Goal: Task Accomplishment & Management: Manage account settings

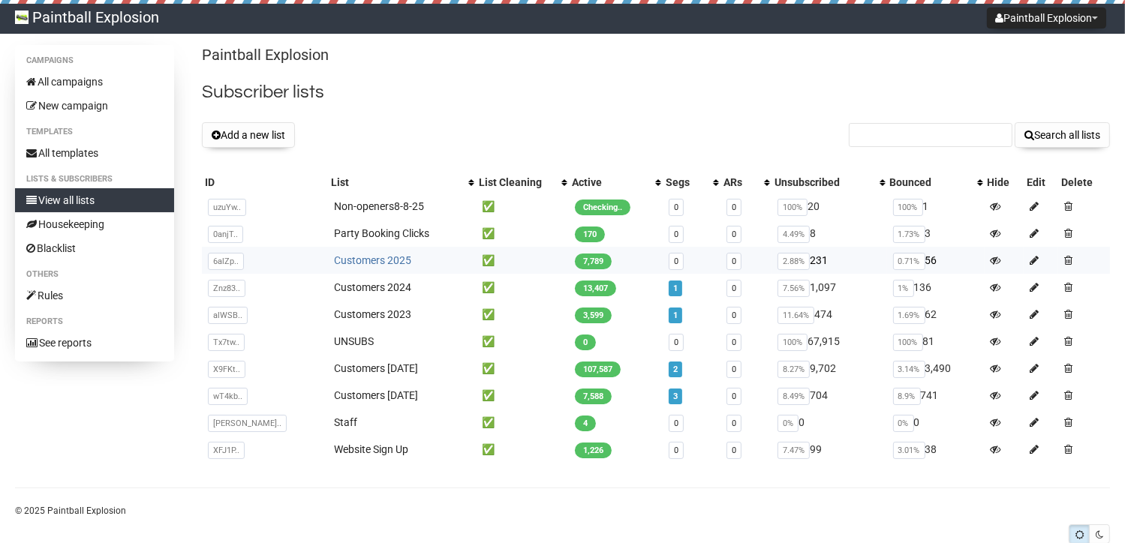
click at [334, 260] on link "Customers 2025" at bounding box center [372, 260] width 77 height 12
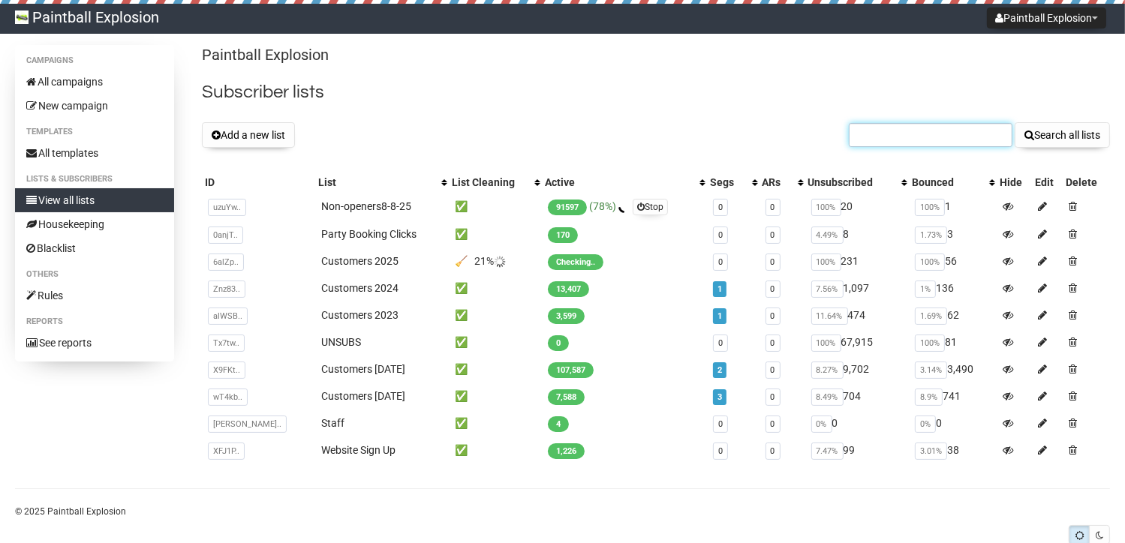
click at [959, 143] on input "text" at bounding box center [931, 135] width 164 height 24
paste input "embracingtruth@hotmail.com"
type input "embracingtruth@hotmail.com"
click at [1069, 134] on button "Search all lists" at bounding box center [1061, 135] width 95 height 26
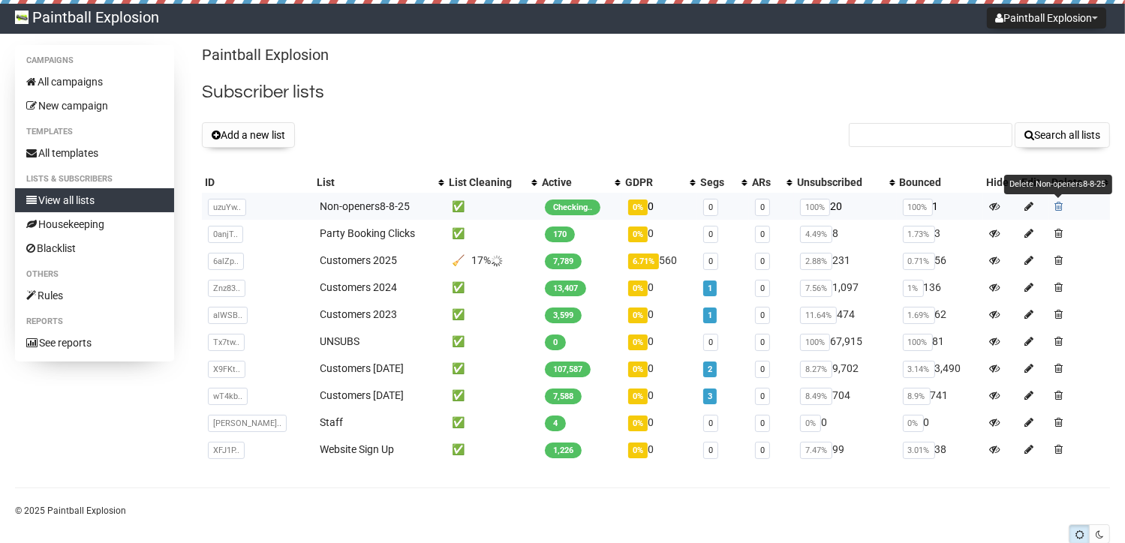
click at [1061, 206] on span at bounding box center [1059, 206] width 8 height 11
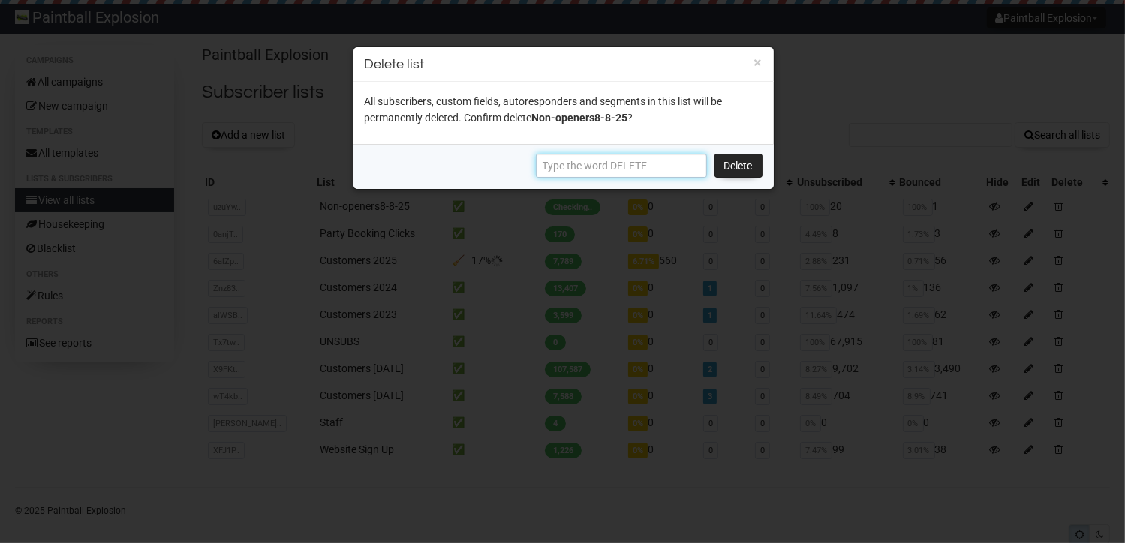
click at [636, 162] on input "text" at bounding box center [621, 166] width 171 height 24
type input "DELETE"
click at [738, 158] on link "Delete" at bounding box center [738, 166] width 48 height 24
